Goal: Obtain resource: Obtain resource

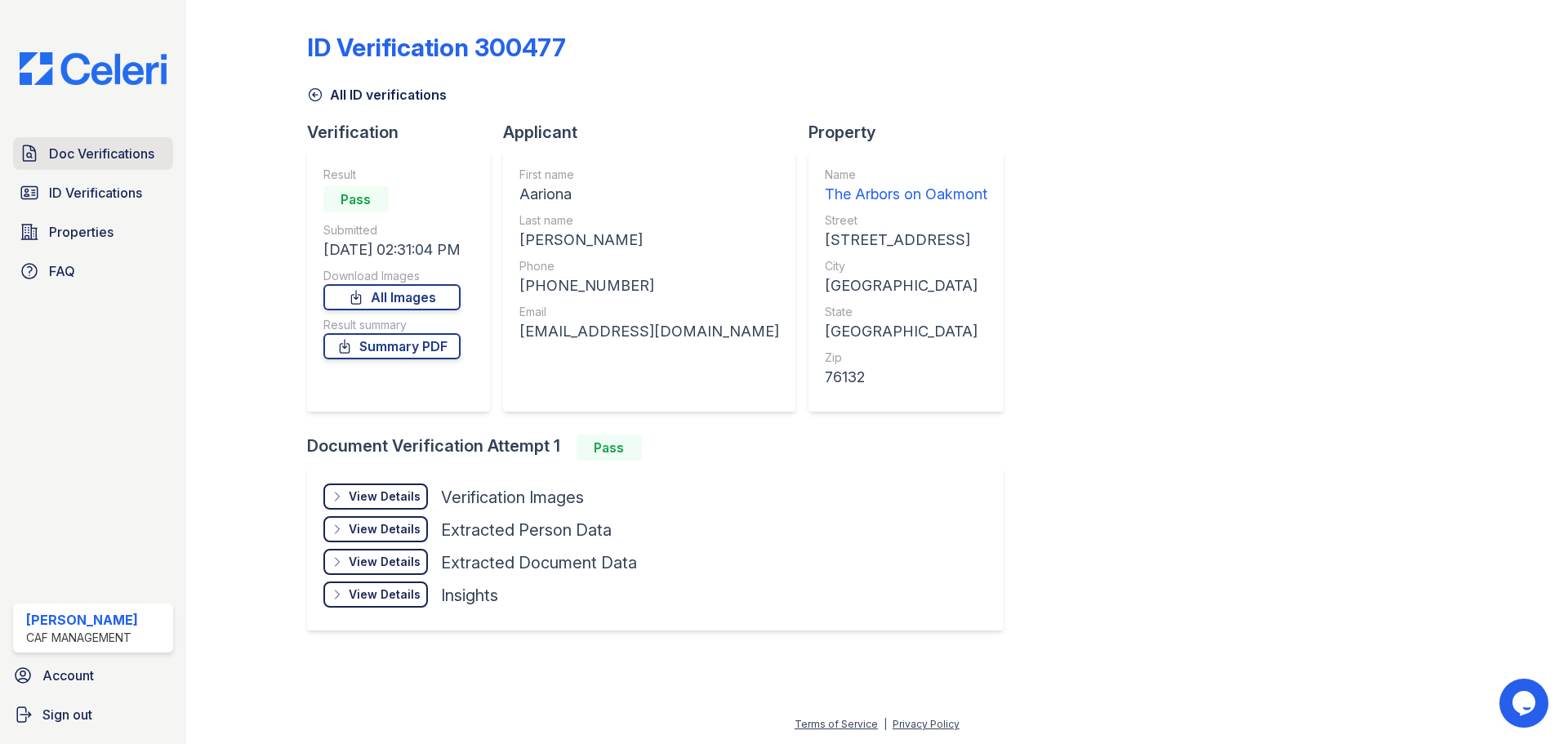
click at [82, 156] on span "Doc Verifications" at bounding box center [102, 154] width 106 height 20
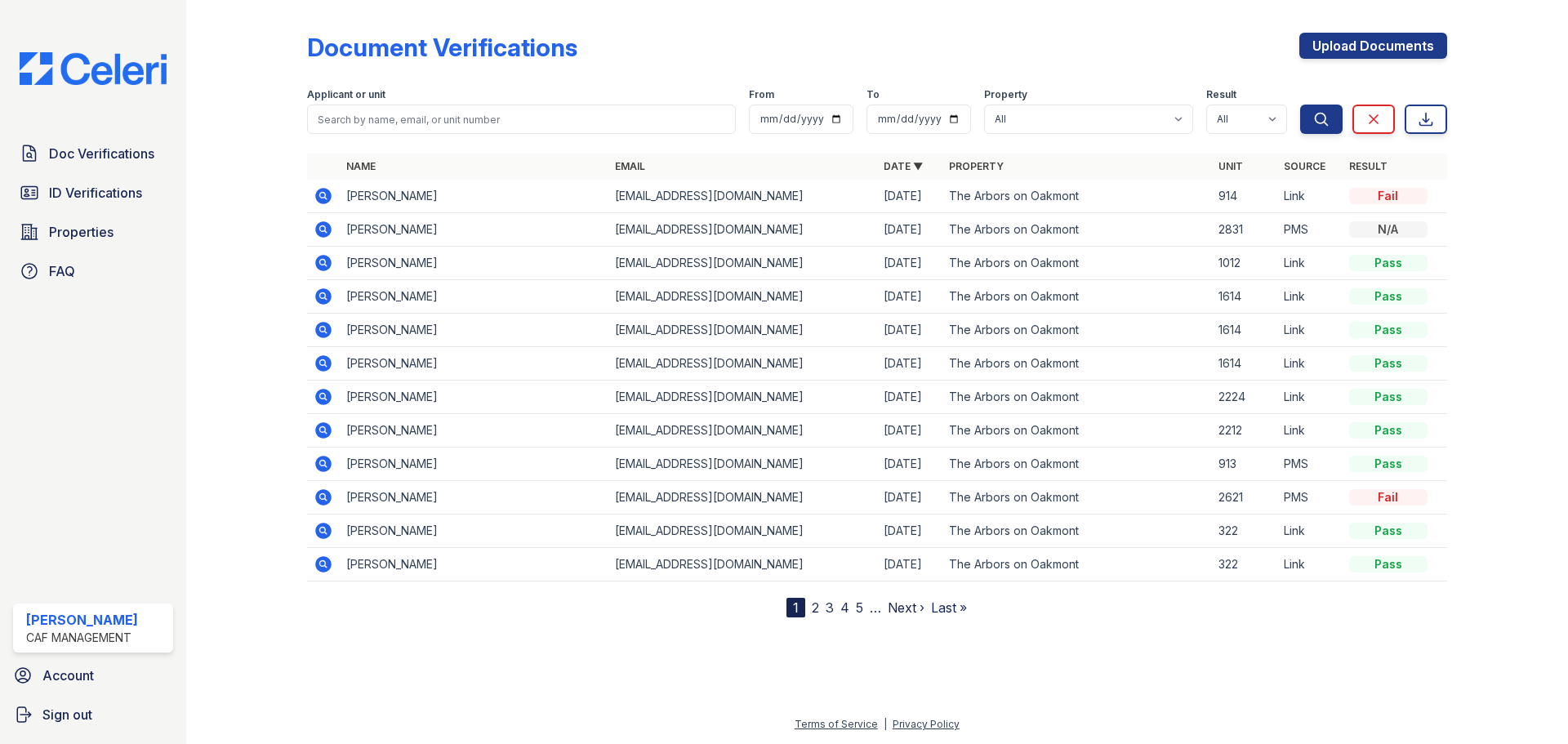
click at [321, 194] on icon at bounding box center [322, 195] width 4 height 4
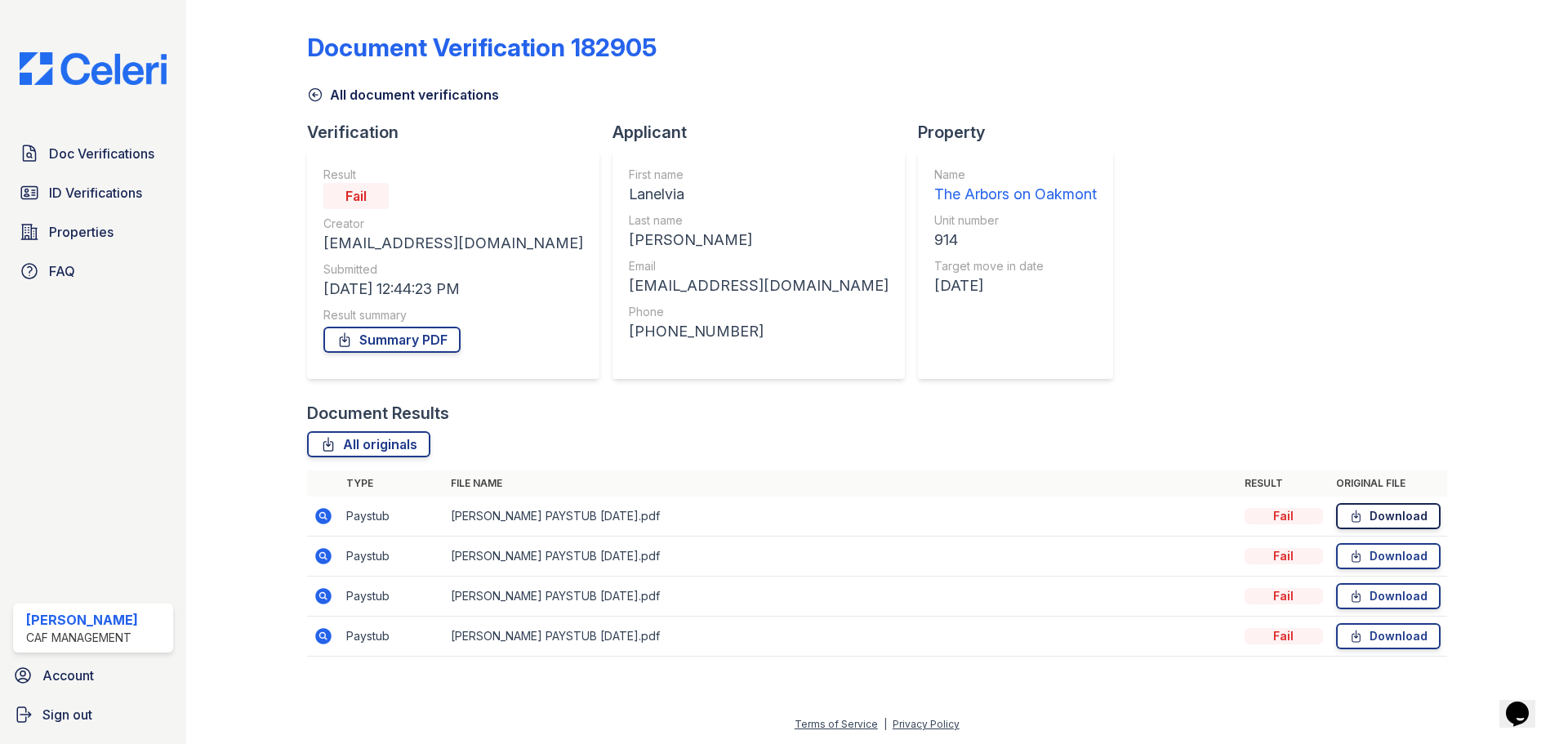
click at [1391, 514] on link "Download" at bounding box center [1388, 516] width 105 height 26
click at [71, 220] on link "Properties" at bounding box center [93, 232] width 160 height 33
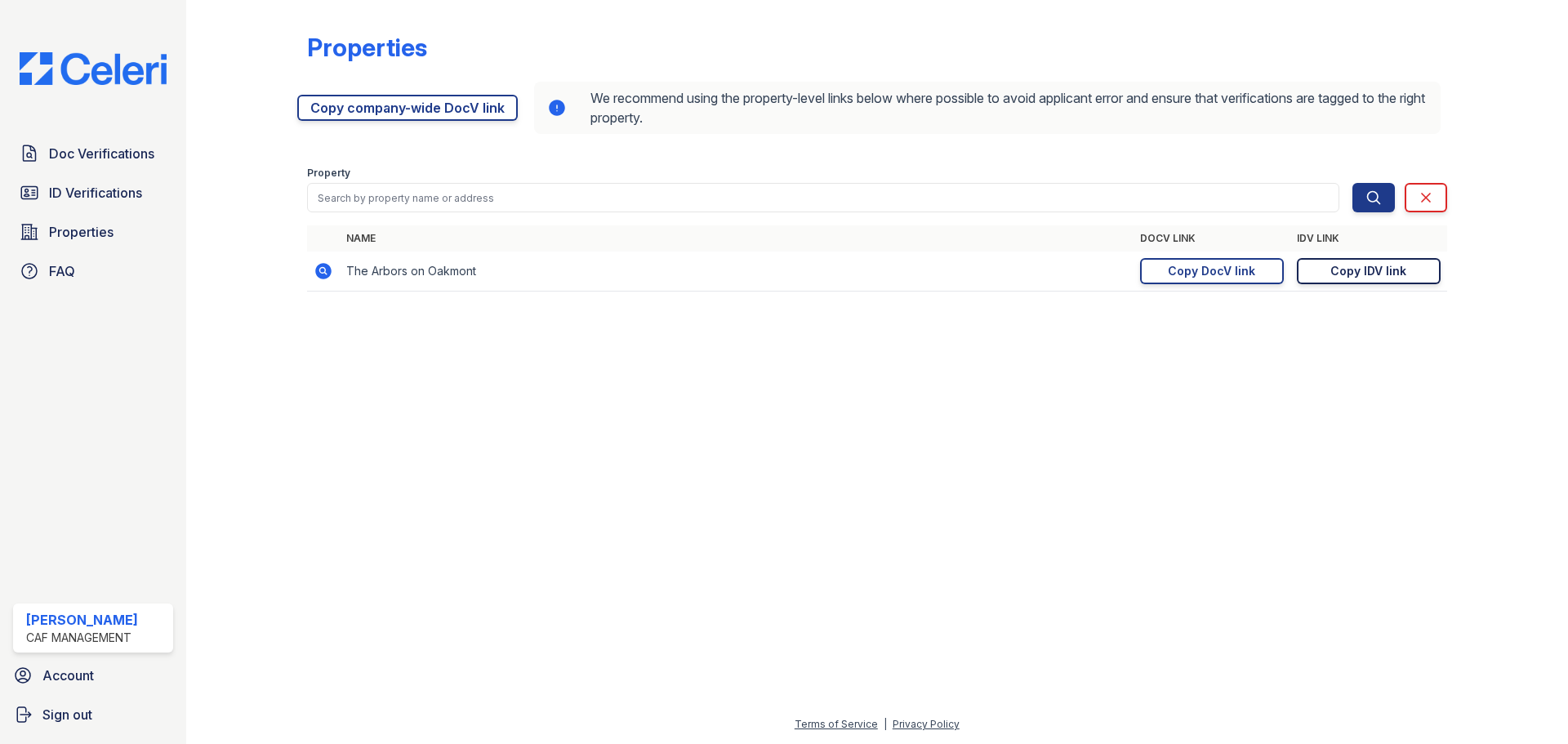
click at [1369, 269] on div "Copy IDV link" at bounding box center [1368, 271] width 76 height 16
click at [136, 153] on span "Doc Verifications" at bounding box center [102, 154] width 106 height 20
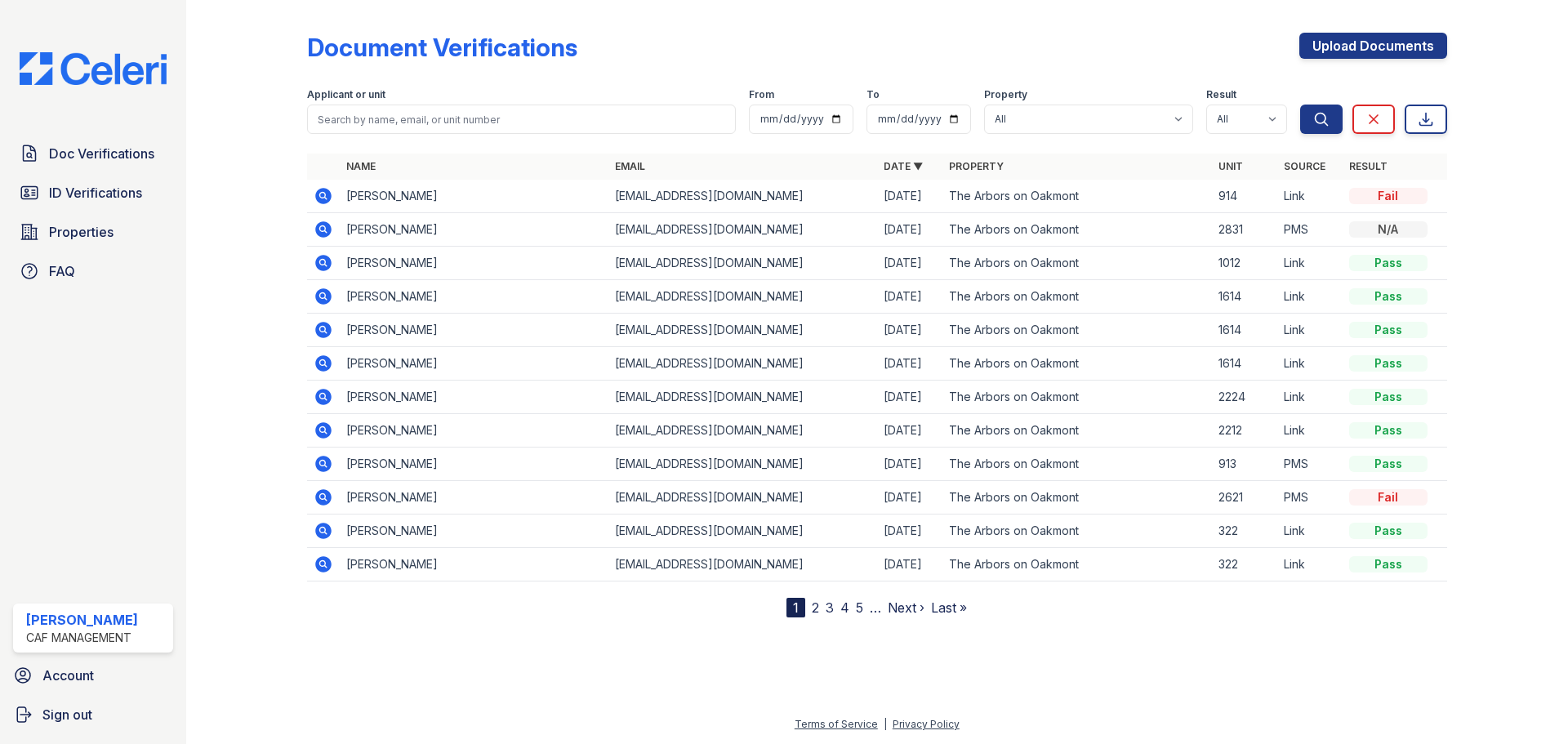
click at [327, 226] on icon at bounding box center [323, 229] width 16 height 16
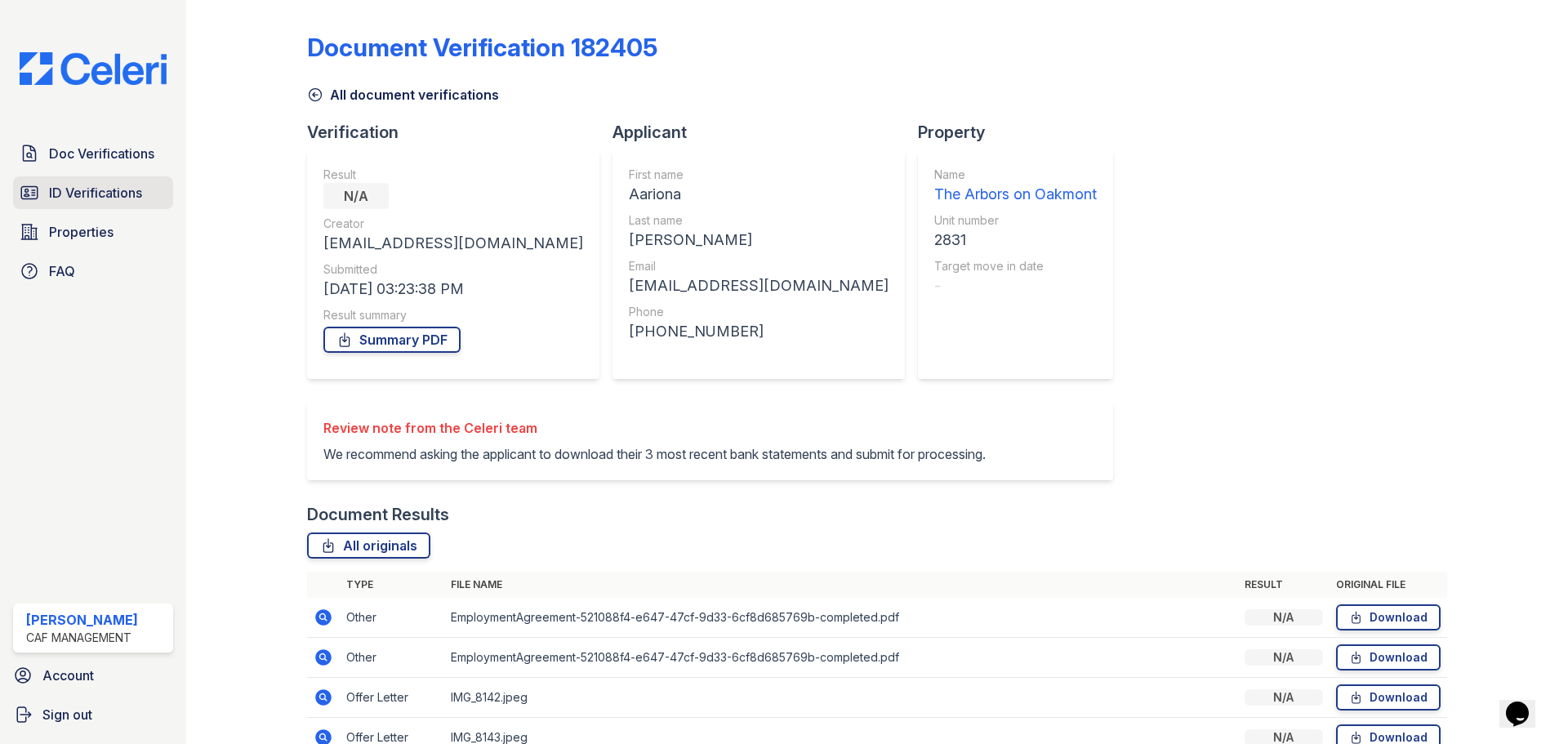
click at [91, 179] on link "ID Verifications" at bounding box center [93, 193] width 160 height 33
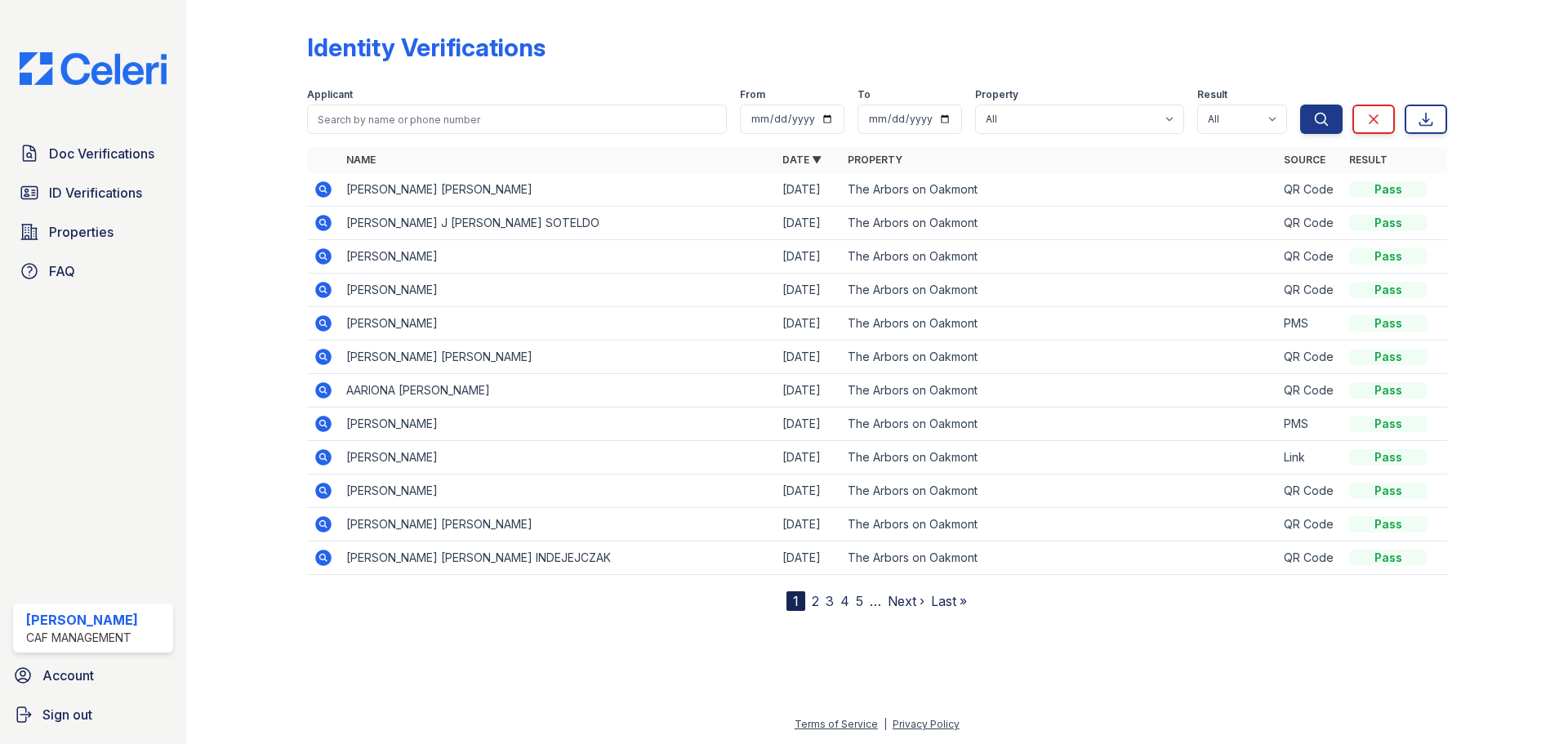
click at [317, 321] on icon at bounding box center [323, 323] width 16 height 16
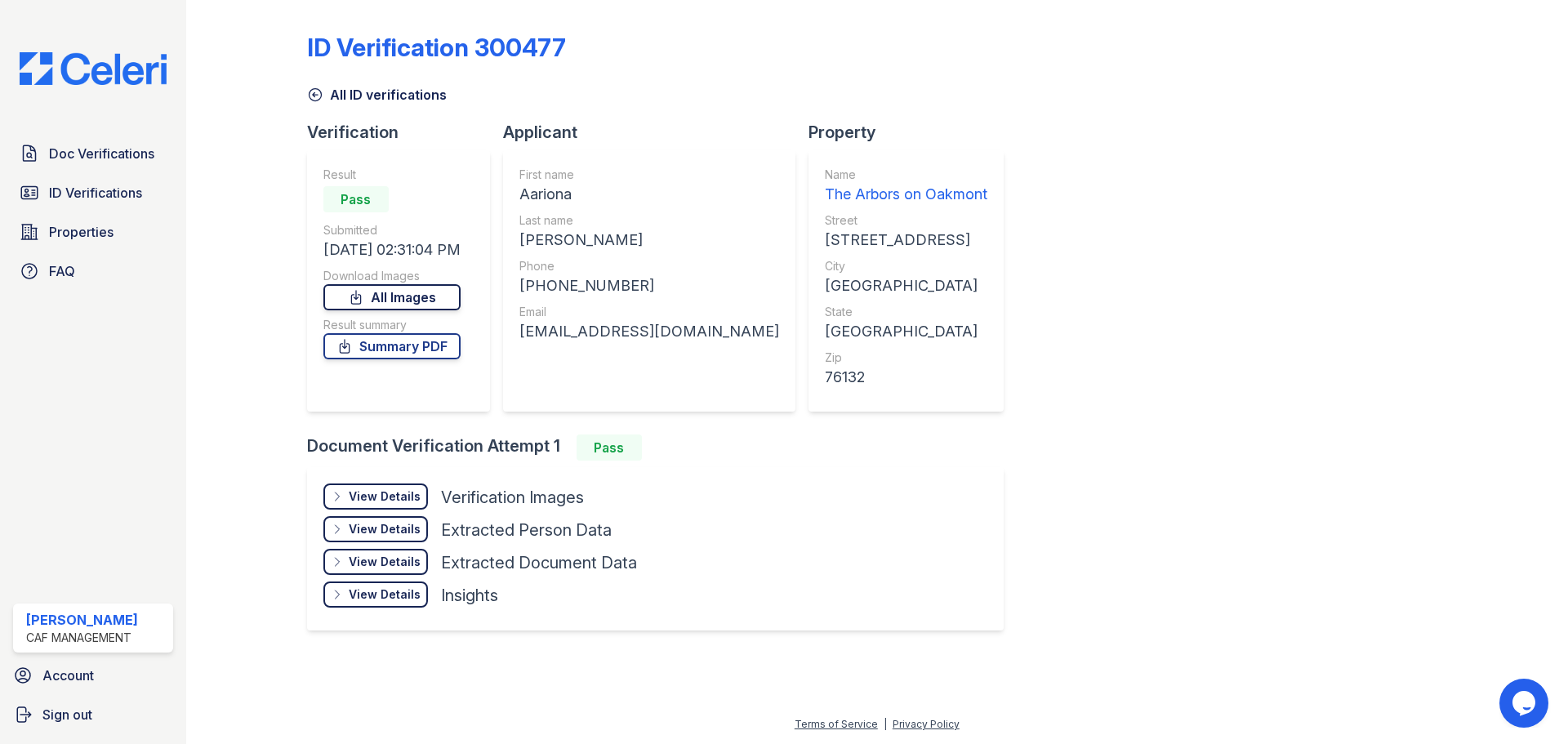
click at [442, 295] on link "All Images" at bounding box center [391, 297] width 137 height 26
